Goal: Check status: Check status

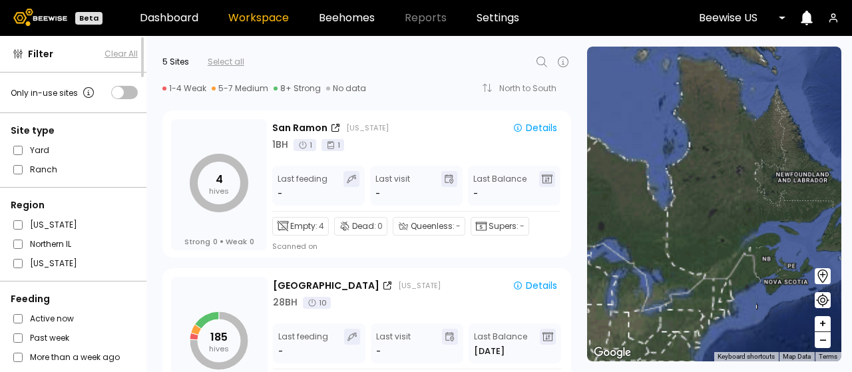
click at [746, 16] on div at bounding box center [737, 18] width 77 height 12
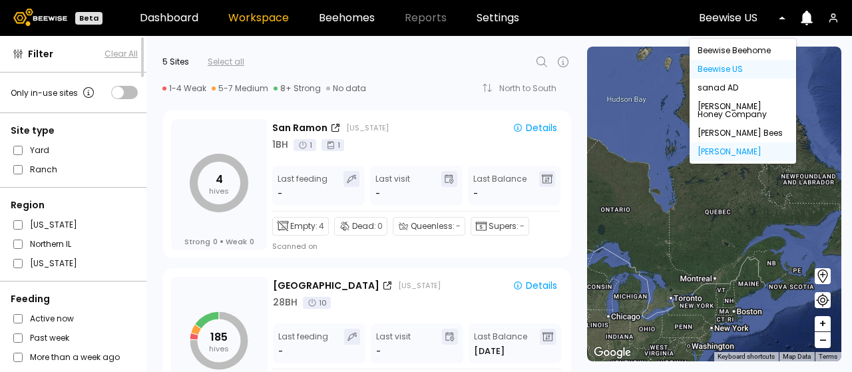
click at [737, 151] on div "[PERSON_NAME]" at bounding box center [743, 152] width 91 height 8
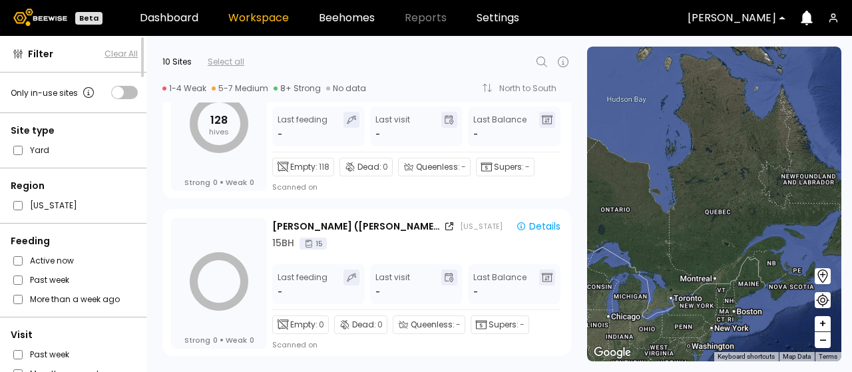
scroll to position [1319, 0]
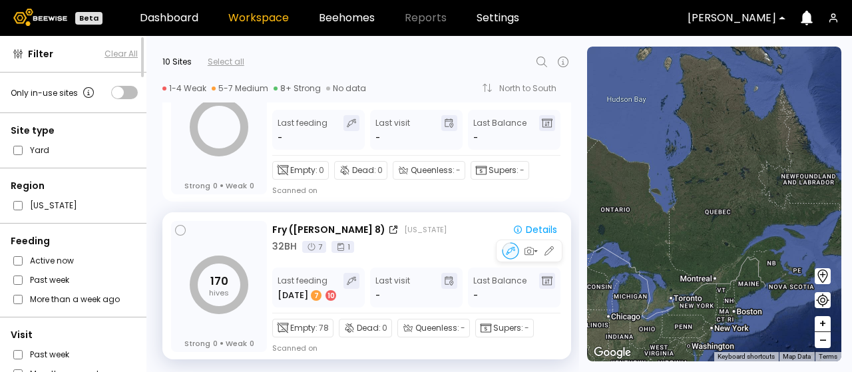
click at [416, 237] on div "Fry ([PERSON_NAME] 8) [US_STATE] Details 32 BH 7 1" at bounding box center [417, 237] width 290 height 31
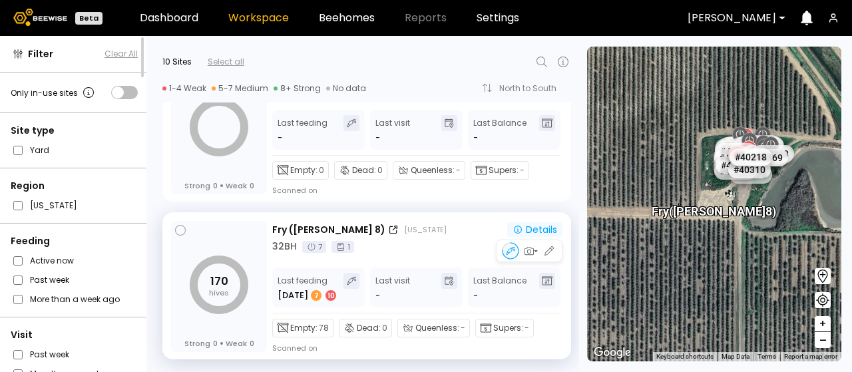
click at [539, 228] on div "Details" at bounding box center [535, 230] width 45 height 12
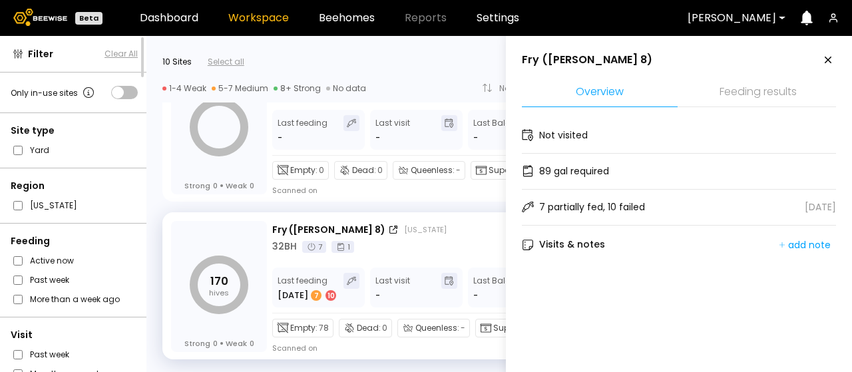
click at [731, 91] on li "Feeding results" at bounding box center [759, 93] width 156 height 29
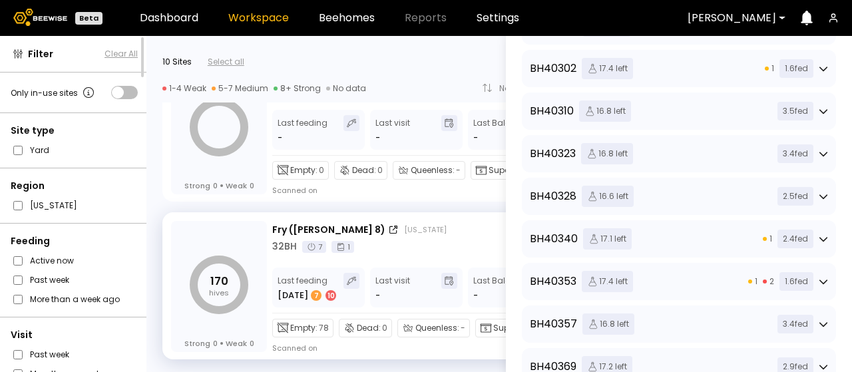
scroll to position [414, 0]
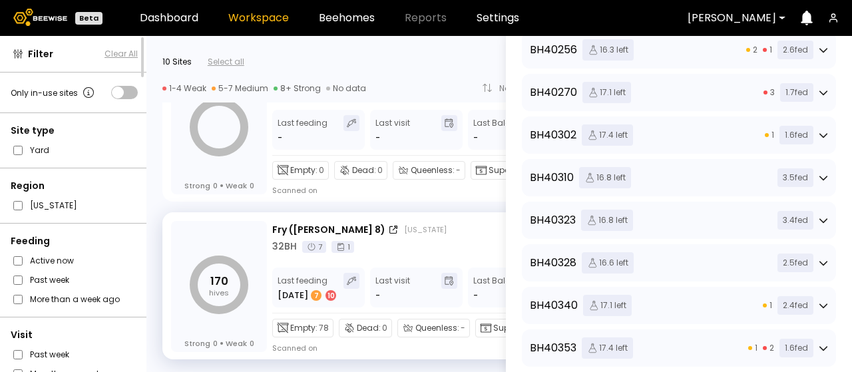
click at [821, 178] on icon at bounding box center [824, 178] width 8 height 5
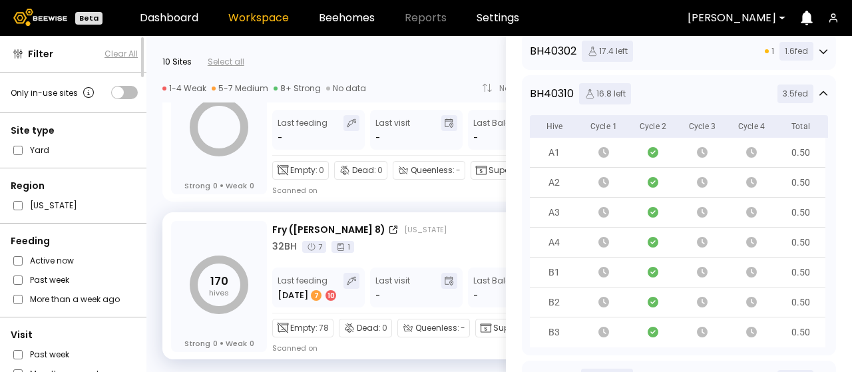
scroll to position [481, 0]
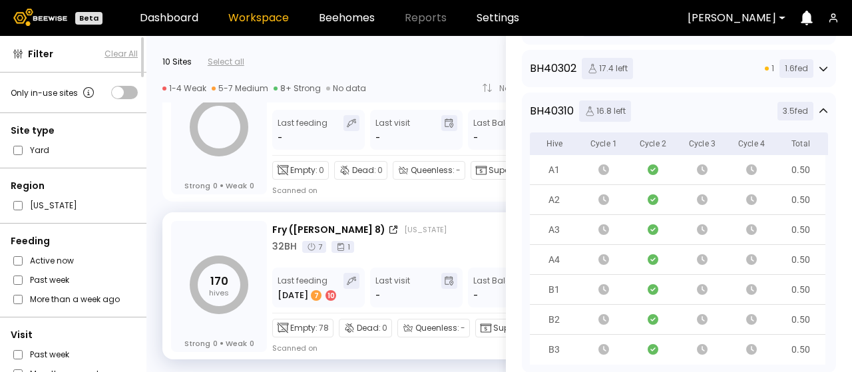
click at [819, 108] on icon at bounding box center [823, 111] width 9 height 9
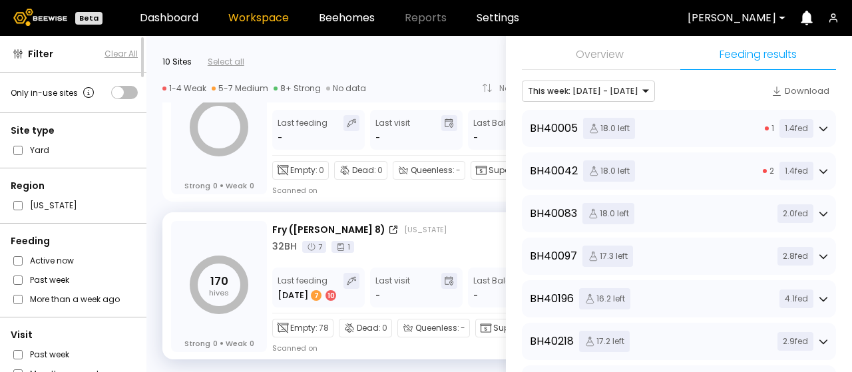
scroll to position [67, 0]
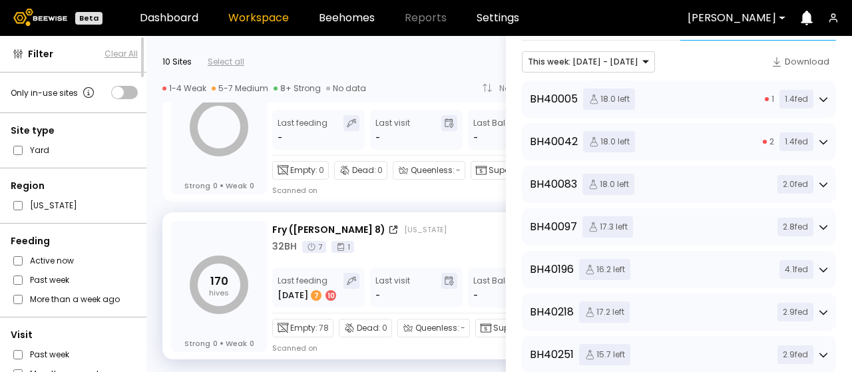
click at [819, 96] on icon at bounding box center [823, 99] width 9 height 9
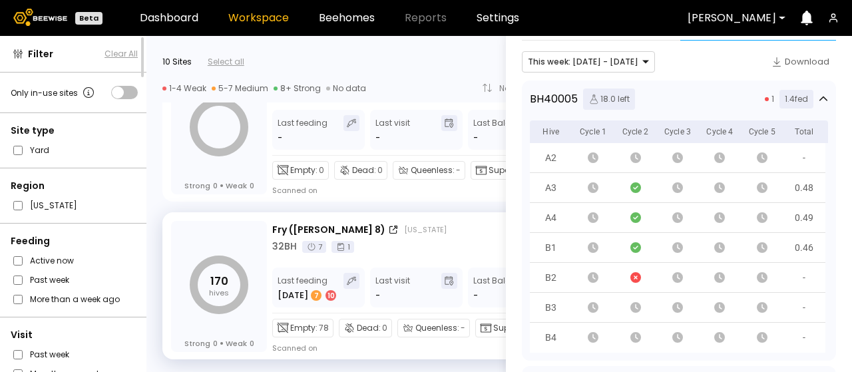
click at [819, 97] on icon at bounding box center [823, 99] width 9 height 9
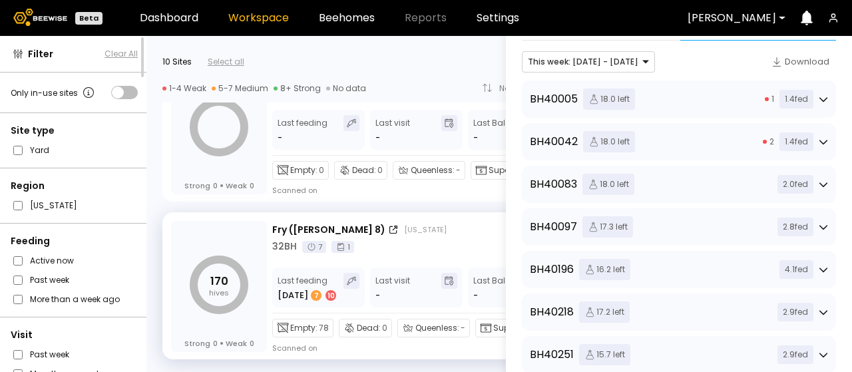
click at [417, 59] on div at bounding box center [397, 62] width 306 height 16
